Goal: Transaction & Acquisition: Purchase product/service

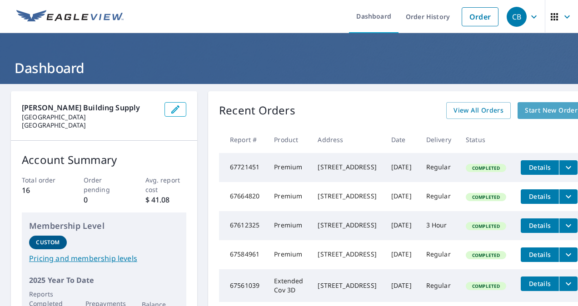
click at [542, 109] on span "Start New Order" at bounding box center [551, 110] width 53 height 11
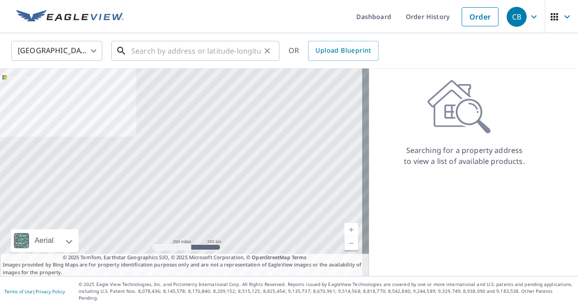
click at [175, 52] on input "text" at bounding box center [196, 50] width 130 height 25
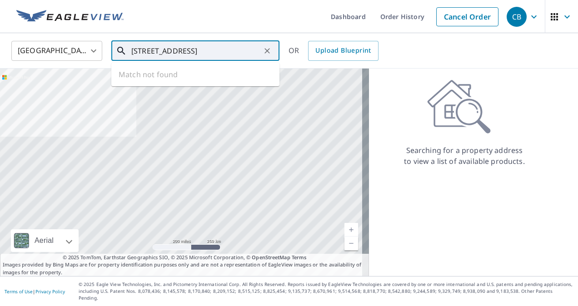
drag, startPoint x: 207, startPoint y: 51, endPoint x: 125, endPoint y: 45, distance: 83.0
click at [125, 45] on div "[STREET_ADDRESS] ​" at bounding box center [195, 51] width 168 height 20
click at [209, 55] on input "[STREET_ADDRESS]" at bounding box center [196, 50] width 130 height 25
drag, startPoint x: 209, startPoint y: 54, endPoint x: 92, endPoint y: 40, distance: 117.6
click at [93, 40] on div "[GEOGRAPHIC_DATA] [GEOGRAPHIC_DATA] ​ [STREET_ADDRESS] ​ Match not found OR Upl…" at bounding box center [286, 50] width 563 height 21
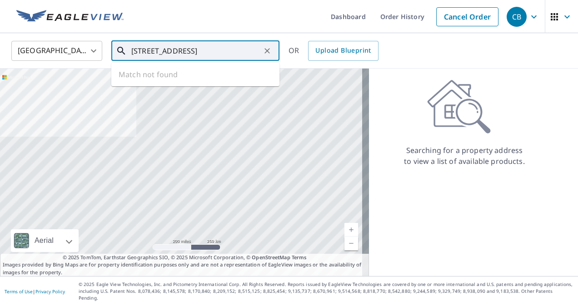
paste input "[PERSON_NAME] greenville oh"
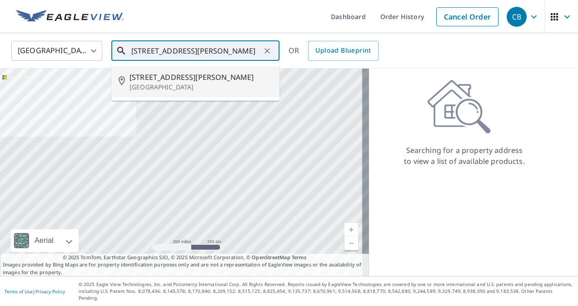
click at [189, 80] on span "[STREET_ADDRESS][PERSON_NAME]" at bounding box center [201, 77] width 143 height 11
type input "[STREET_ADDRESS][PERSON_NAME]"
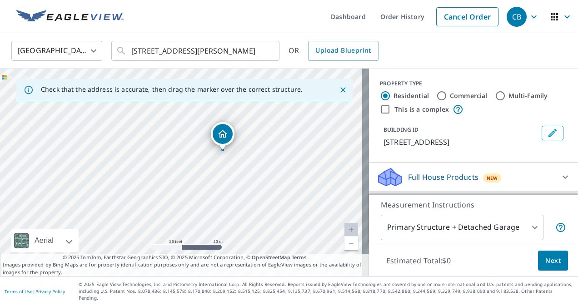
drag, startPoint x: 155, startPoint y: 186, endPoint x: 208, endPoint y: 184, distance: 53.2
click at [208, 184] on div "[STREET_ADDRESS]" at bounding box center [184, 173] width 369 height 208
drag, startPoint x: 180, startPoint y: 165, endPoint x: 200, endPoint y: 153, distance: 23.7
click at [200, 154] on div "[STREET_ADDRESS]" at bounding box center [184, 173] width 369 height 208
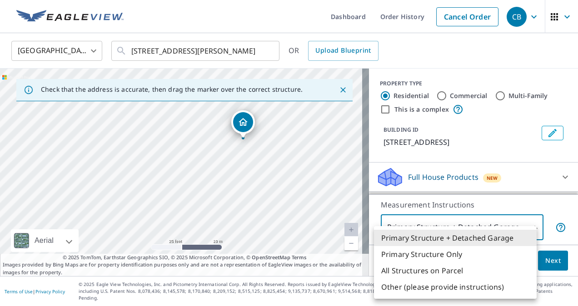
click at [529, 237] on body "CB CB Dashboard Order History Cancel Order CB [GEOGRAPHIC_DATA] [GEOGRAPHIC_DAT…" at bounding box center [289, 153] width 578 height 306
click at [484, 255] on li "Primary Structure Only" at bounding box center [455, 254] width 163 height 16
type input "2"
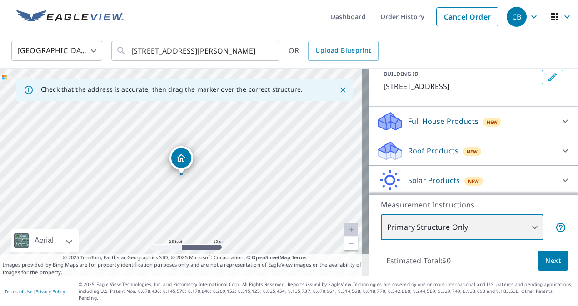
scroll to position [44, 0]
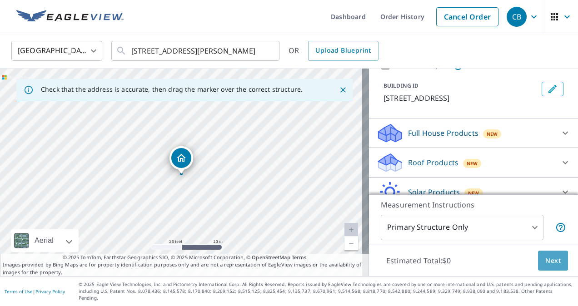
click at [549, 266] on span "Next" at bounding box center [552, 260] width 15 height 11
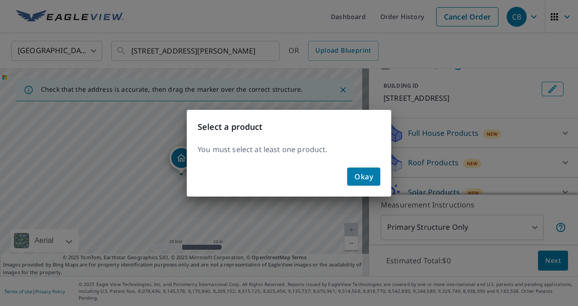
click at [369, 180] on span "Okay" at bounding box center [363, 176] width 19 height 13
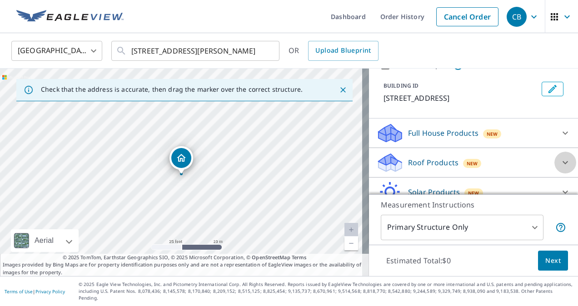
click at [560, 168] on icon at bounding box center [565, 162] width 11 height 11
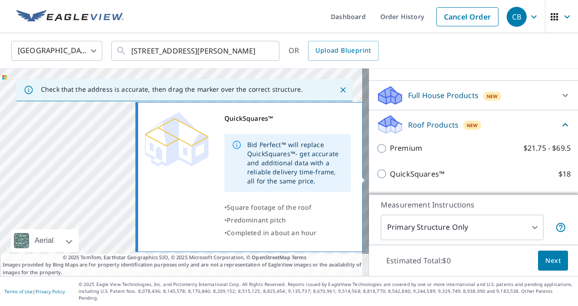
scroll to position [90, 0]
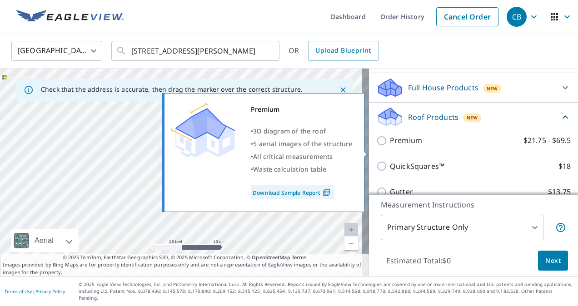
click at [408, 146] on p "Premium" at bounding box center [406, 140] width 32 height 11
click at [390, 146] on input "Premium $21.75 - $69.5" at bounding box center [383, 140] width 14 height 11
checkbox input "true"
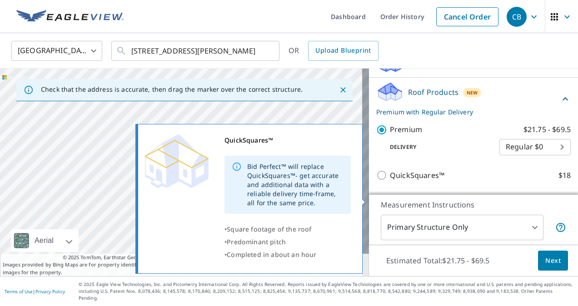
scroll to position [135, 0]
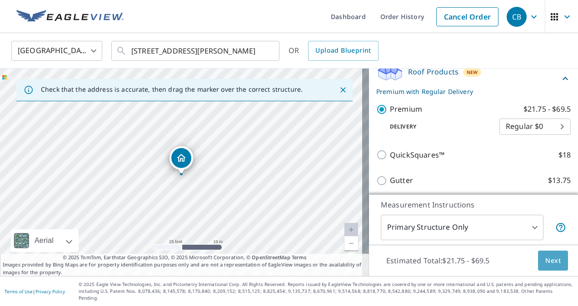
click at [545, 265] on span "Next" at bounding box center [552, 260] width 15 height 11
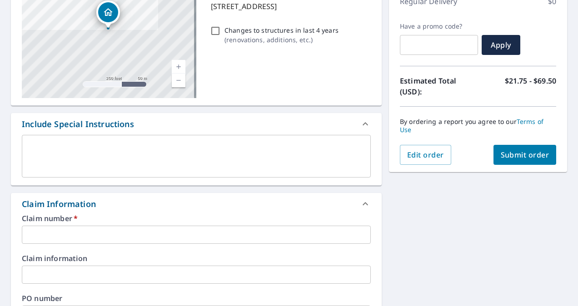
scroll to position [182, 0]
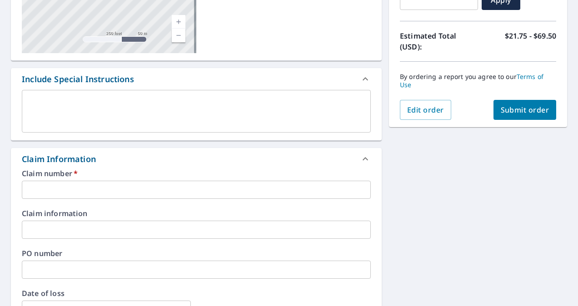
click at [74, 193] on input "text" at bounding box center [196, 190] width 349 height 18
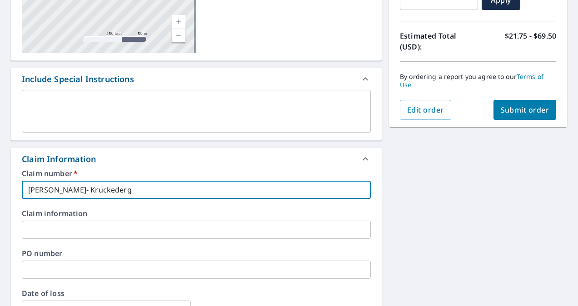
drag, startPoint x: 125, startPoint y: 189, endPoint x: 104, endPoint y: 189, distance: 20.5
click at [104, 189] on input "[PERSON_NAME]- Kruckederg" at bounding box center [196, 190] width 349 height 18
type input "[PERSON_NAME][GEOGRAPHIC_DATA]"
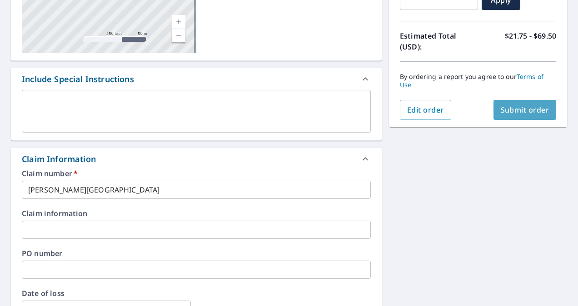
click at [535, 108] on span "Submit order" at bounding box center [525, 110] width 49 height 10
